Goal: Task Accomplishment & Management: Manage account settings

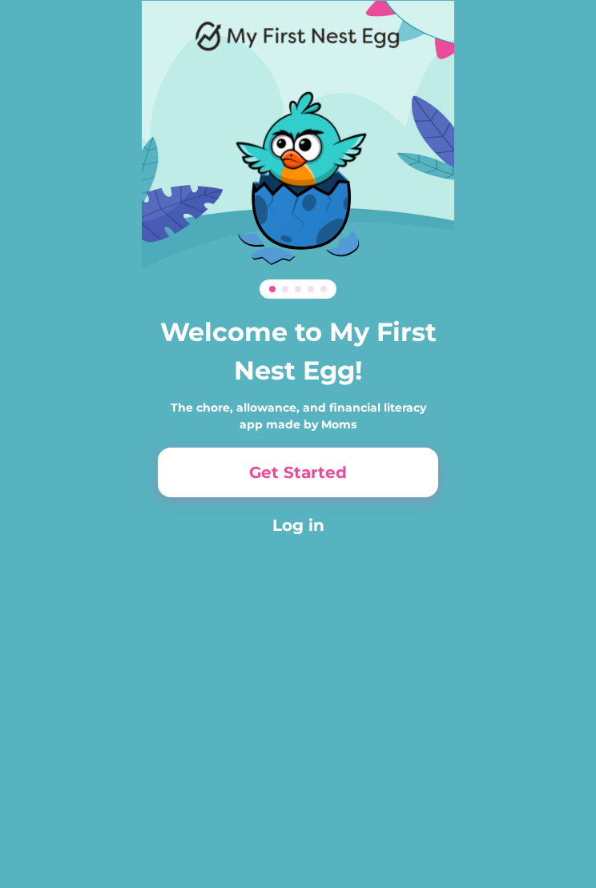
click at [309, 524] on button "Log in" at bounding box center [298, 525] width 280 height 24
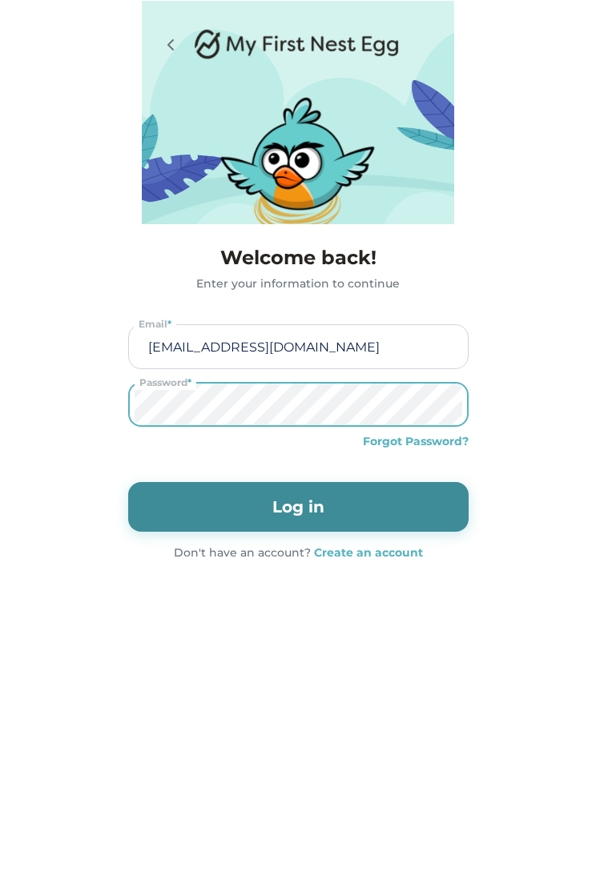
click at [380, 347] on input "ferdinandephrem@gmail.com" at bounding box center [298, 346] width 329 height 43
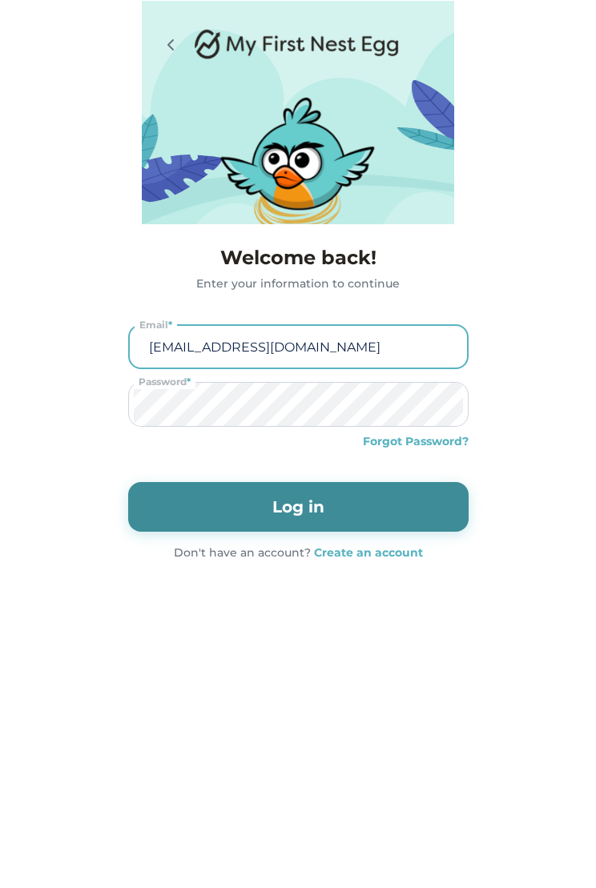
click at [400, 341] on input "ferdinandephrem@gmail.com" at bounding box center [299, 347] width 328 height 42
type input "ferd"
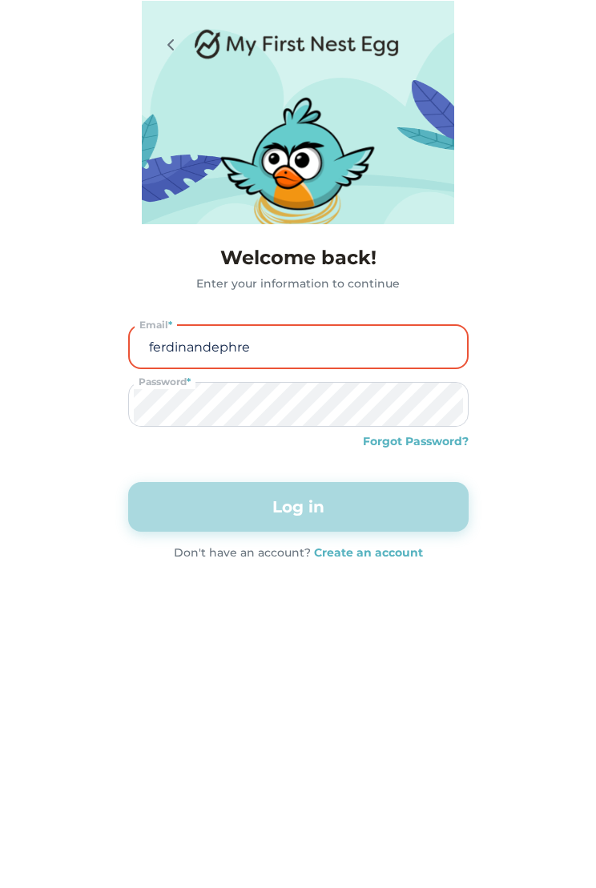
type input "ferdinandephrem"
